Goal: Task Accomplishment & Management: Manage account settings

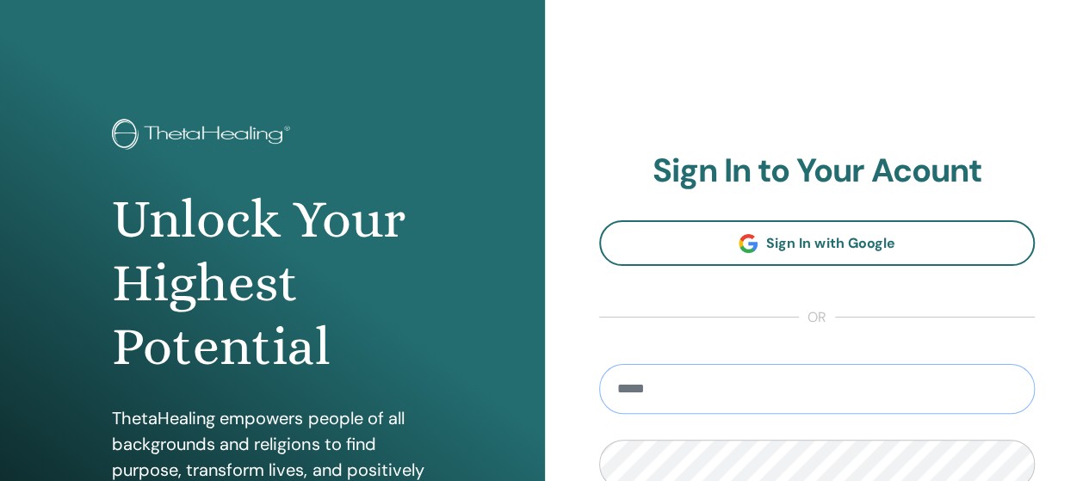
click at [859, 374] on input "email" at bounding box center [817, 389] width 436 height 50
type input "**********"
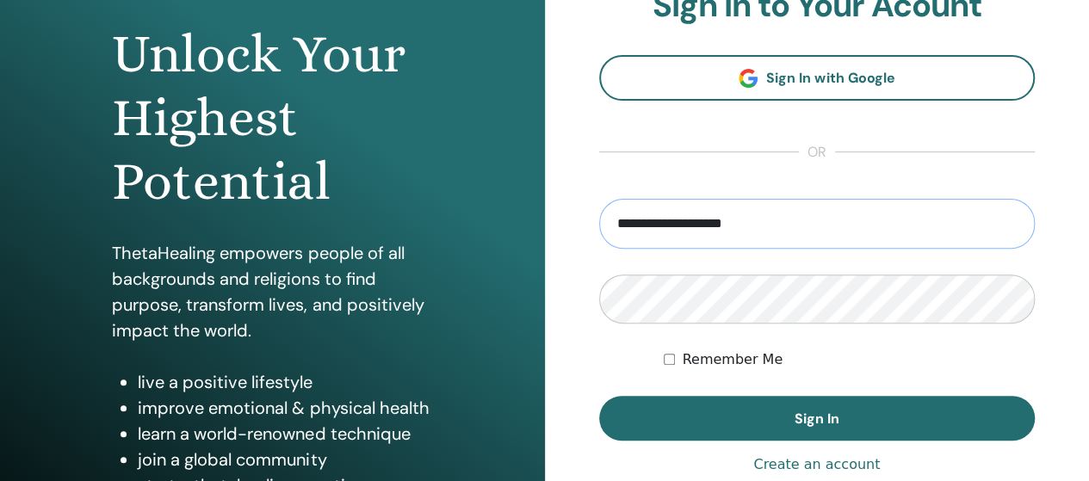
scroll to position [166, 0]
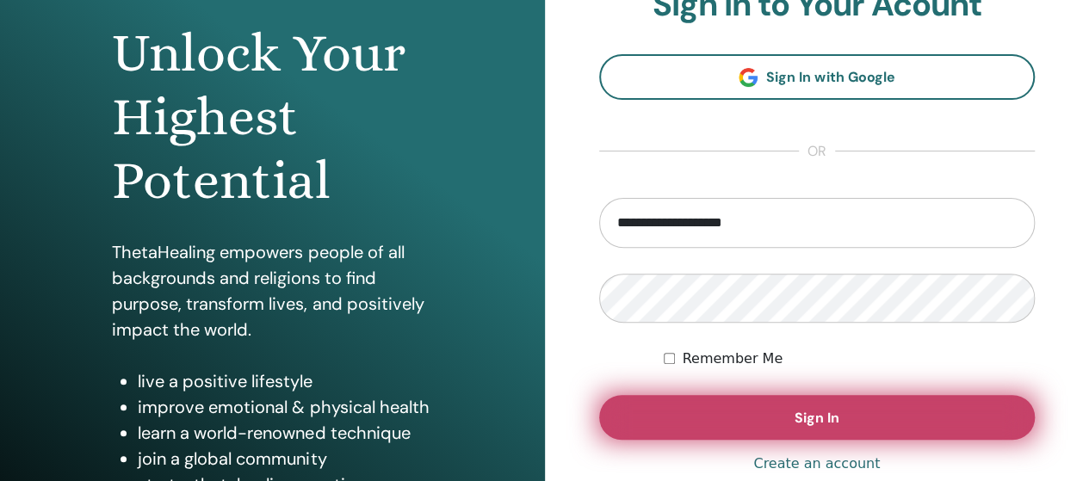
click at [799, 418] on span "Sign In" at bounding box center [816, 418] width 45 height 18
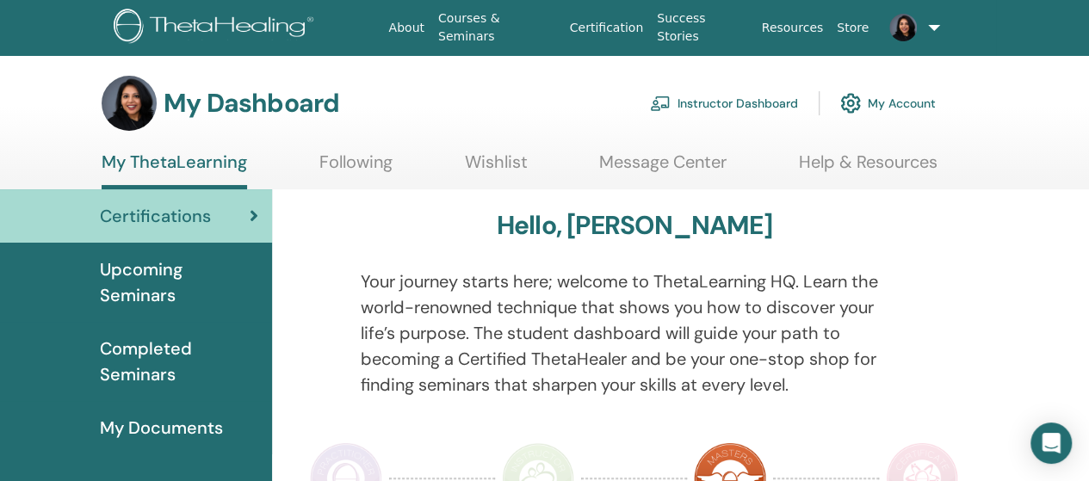
click at [927, 27] on link at bounding box center [909, 27] width 69 height 55
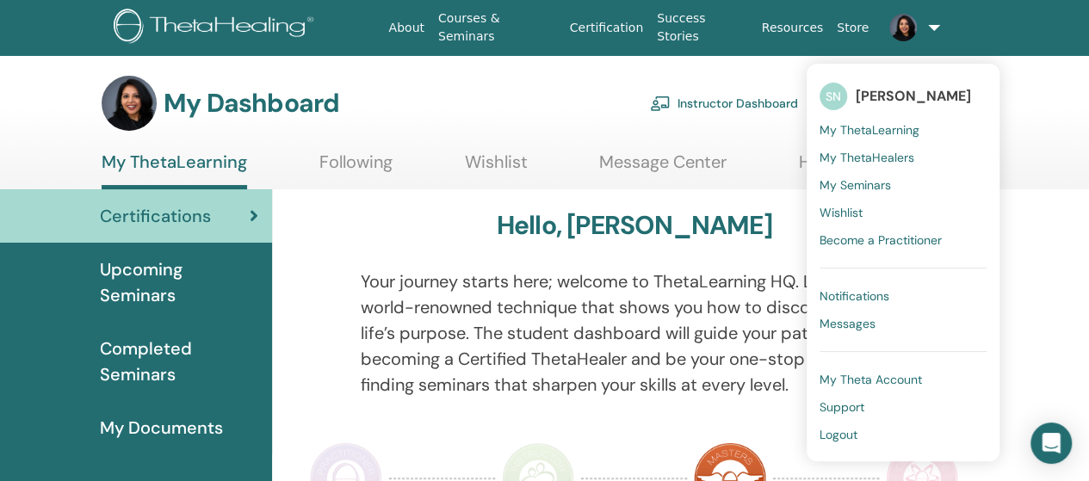
click at [848, 432] on span "Logout" at bounding box center [838, 434] width 38 height 15
